Goal: Information Seeking & Learning: Learn about a topic

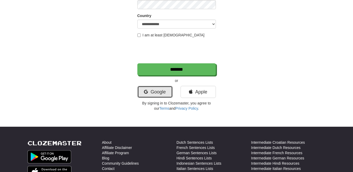
scroll to position [88, 0]
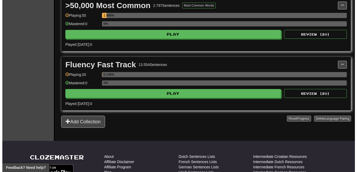
scroll to position [118, 0]
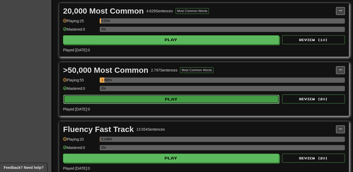
click at [168, 99] on button "Play" at bounding box center [171, 99] width 216 height 9
select select "**"
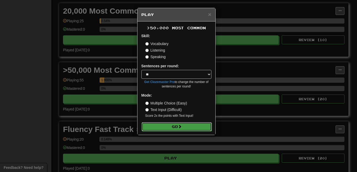
click at [168, 125] on button "Go" at bounding box center [177, 126] width 70 height 9
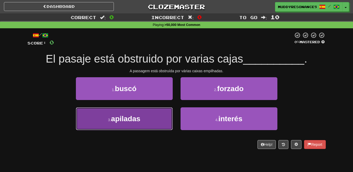
click at [148, 117] on button "3 . apiladas" at bounding box center [124, 118] width 97 height 23
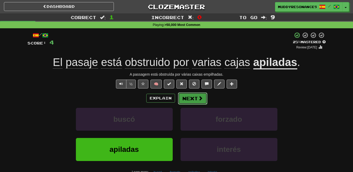
click at [195, 97] on button "Next" at bounding box center [192, 98] width 29 height 12
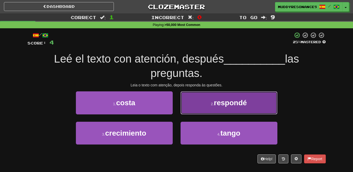
click at [228, 102] on span "respondé" at bounding box center [229, 103] width 33 height 8
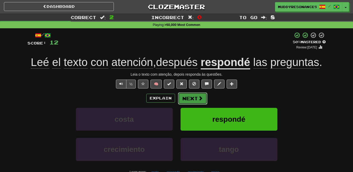
click at [195, 97] on button "Next" at bounding box center [192, 98] width 29 height 12
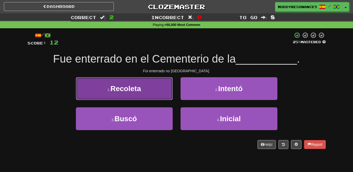
click at [153, 93] on button "1 . Recoleta" at bounding box center [124, 88] width 97 height 23
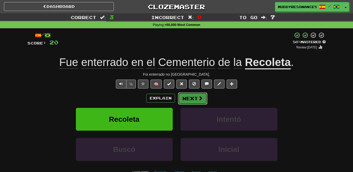
click at [188, 100] on button "Next" at bounding box center [192, 98] width 29 height 12
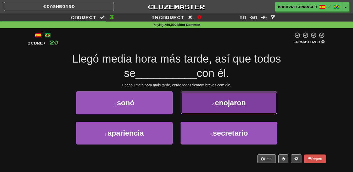
click at [221, 109] on button "2 . enojaron" at bounding box center [228, 102] width 97 height 23
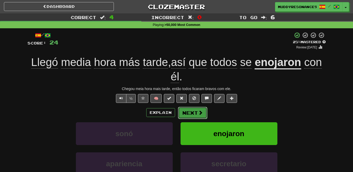
click at [198, 109] on button "Next" at bounding box center [192, 113] width 29 height 12
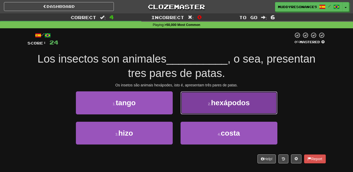
click at [232, 99] on span "hexápodos" at bounding box center [230, 103] width 39 height 8
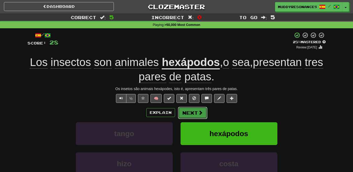
click at [197, 108] on button "Next" at bounding box center [192, 113] width 29 height 12
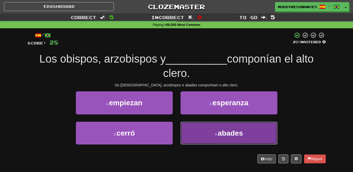
click at [227, 130] on span "abades" at bounding box center [229, 133] width 25 height 8
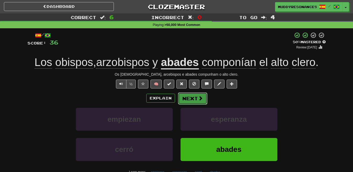
click at [196, 98] on button "Next" at bounding box center [192, 98] width 29 height 12
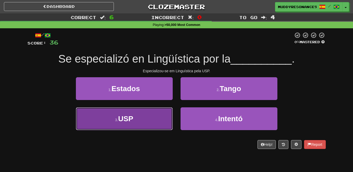
click at [163, 118] on button "3 . USP" at bounding box center [124, 118] width 97 height 23
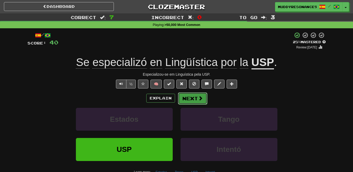
click at [200, 99] on span at bounding box center [200, 98] width 5 height 5
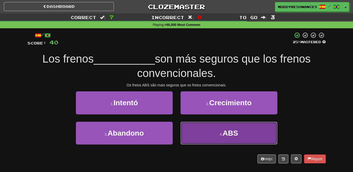
click at [219, 135] on small "4 ." at bounding box center [220, 134] width 3 height 4
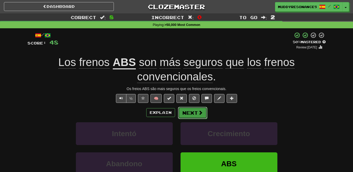
click at [194, 112] on button "Next" at bounding box center [192, 113] width 29 height 12
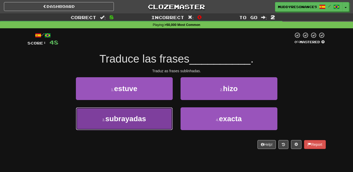
click at [169, 119] on button "3 . subrayadas" at bounding box center [124, 118] width 97 height 23
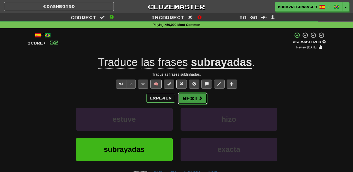
click at [192, 98] on button "Next" at bounding box center [192, 98] width 29 height 12
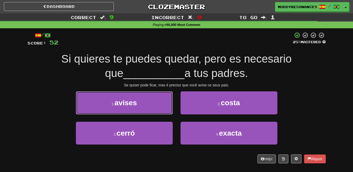
click at [170, 104] on button "1 . avises" at bounding box center [124, 102] width 97 height 23
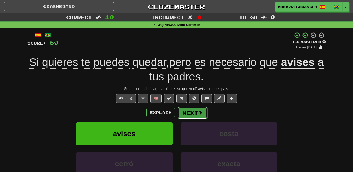
click at [188, 111] on button "Next" at bounding box center [192, 113] width 29 height 12
